Goal: Obtain resource: Obtain resource

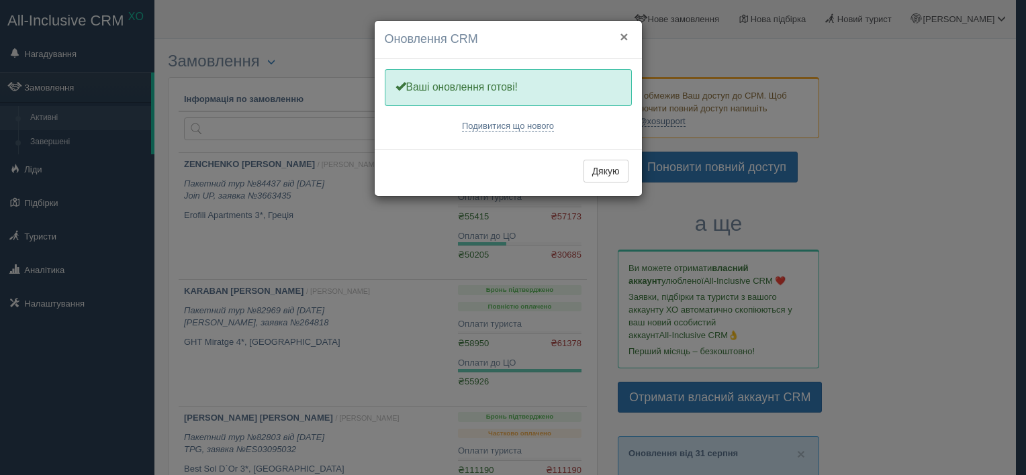
click at [622, 36] on button "×" at bounding box center [624, 37] width 8 height 14
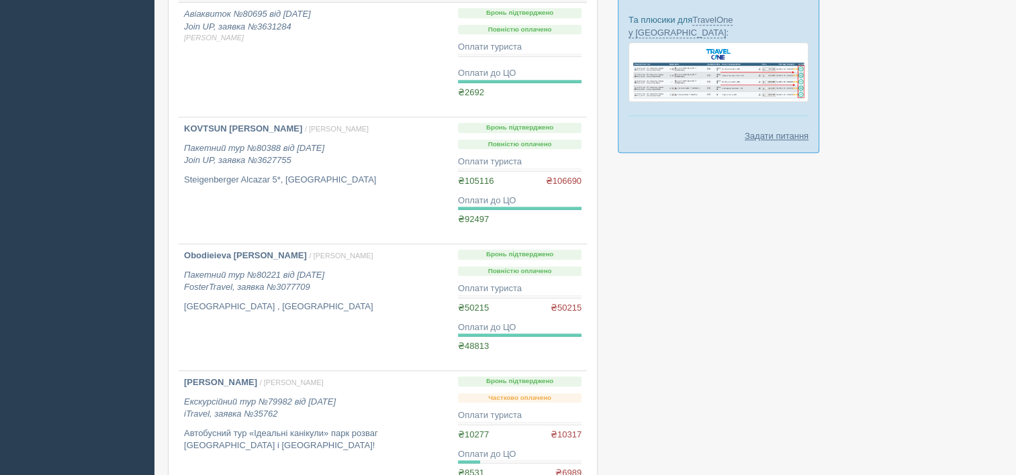
scroll to position [806, 0]
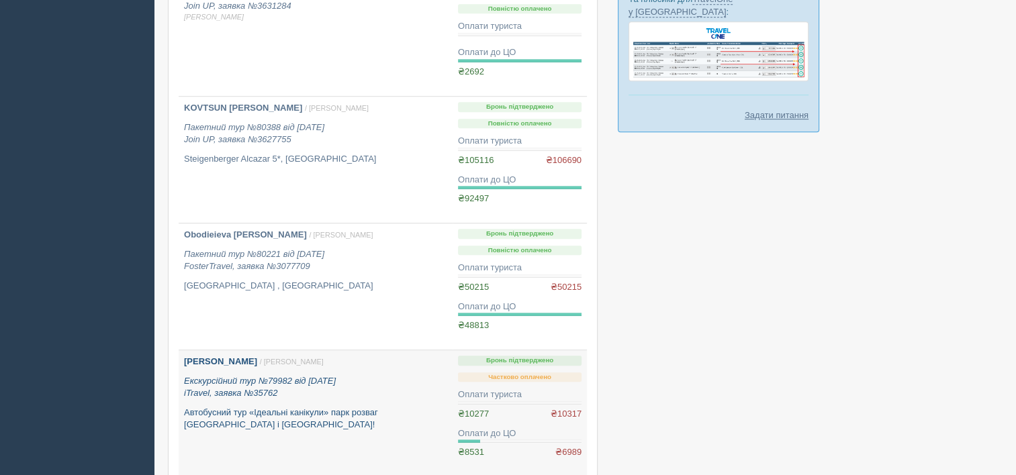
click at [400, 435] on link "MARCHENKO NATALIA / Анна Б. Екскурсійний тур №79982 від 23.04.2025 iTravel, зая…" at bounding box center [316, 413] width 274 height 126
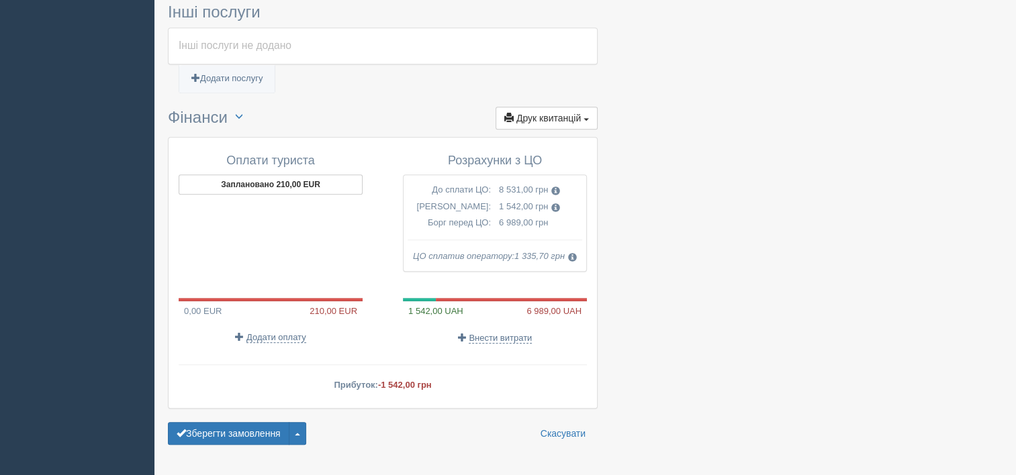
scroll to position [999, 0]
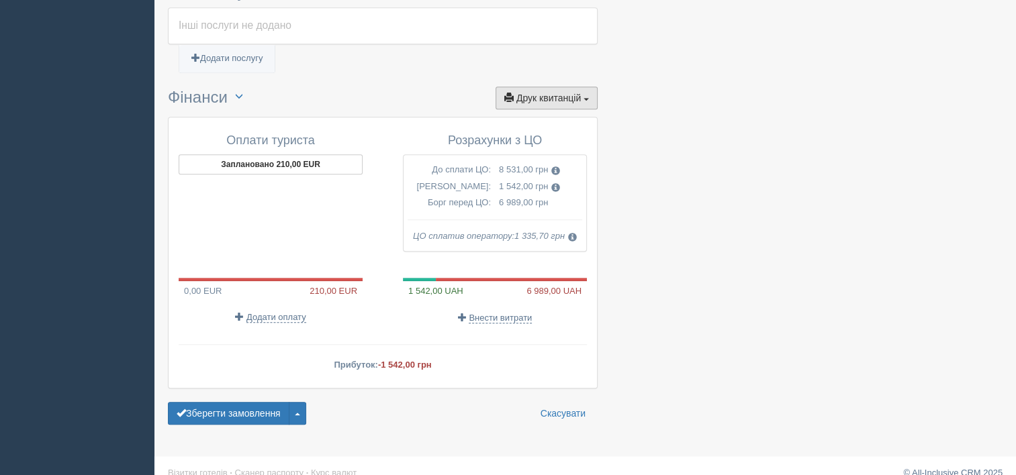
click at [545, 93] on span "Друк квитанцій" at bounding box center [548, 98] width 64 height 11
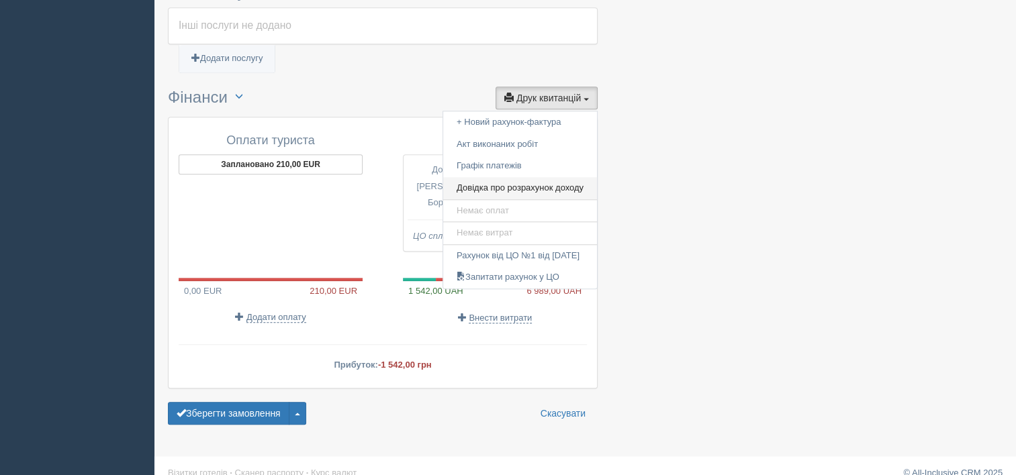
click at [505, 181] on link "Довідка про розрахунок доходу" at bounding box center [520, 188] width 154 height 22
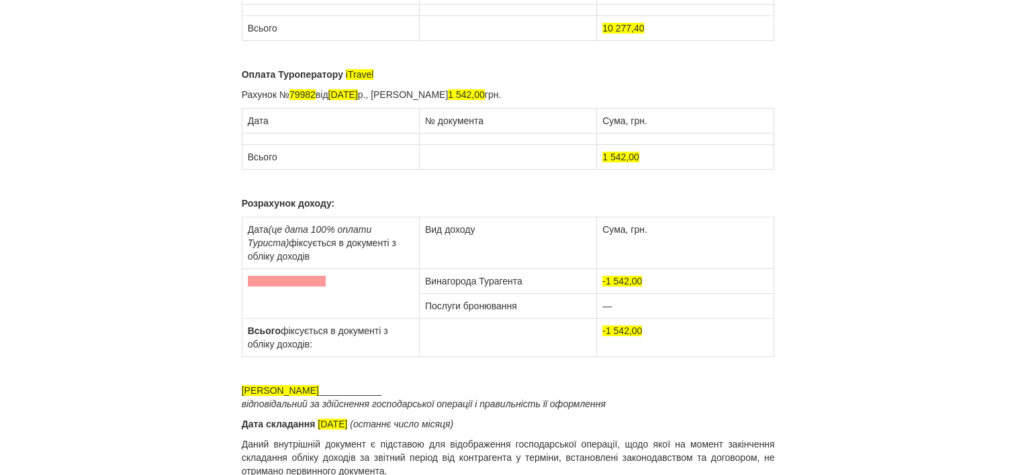
scroll to position [244, 0]
